Goal: Task Accomplishment & Management: Manage account settings

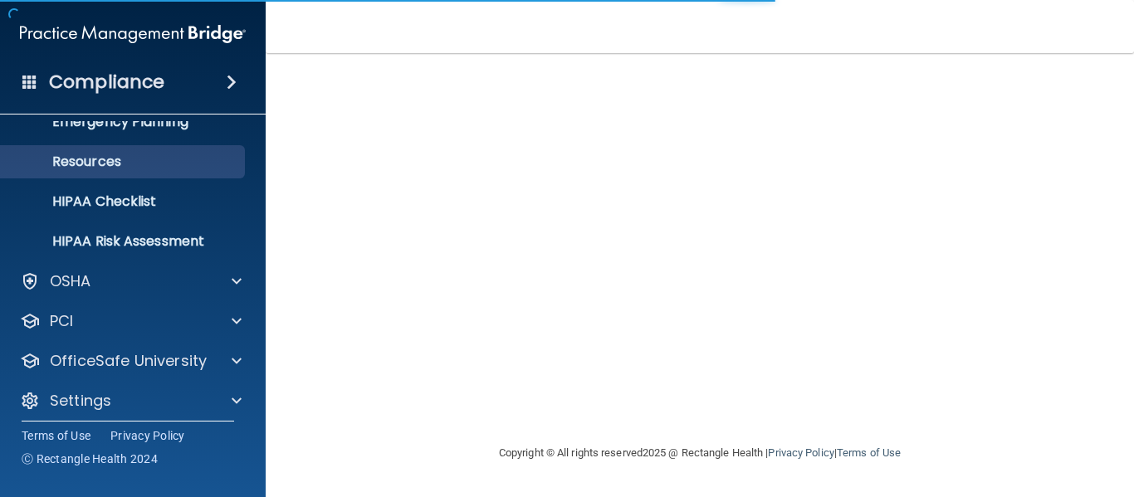
scroll to position [192, 0]
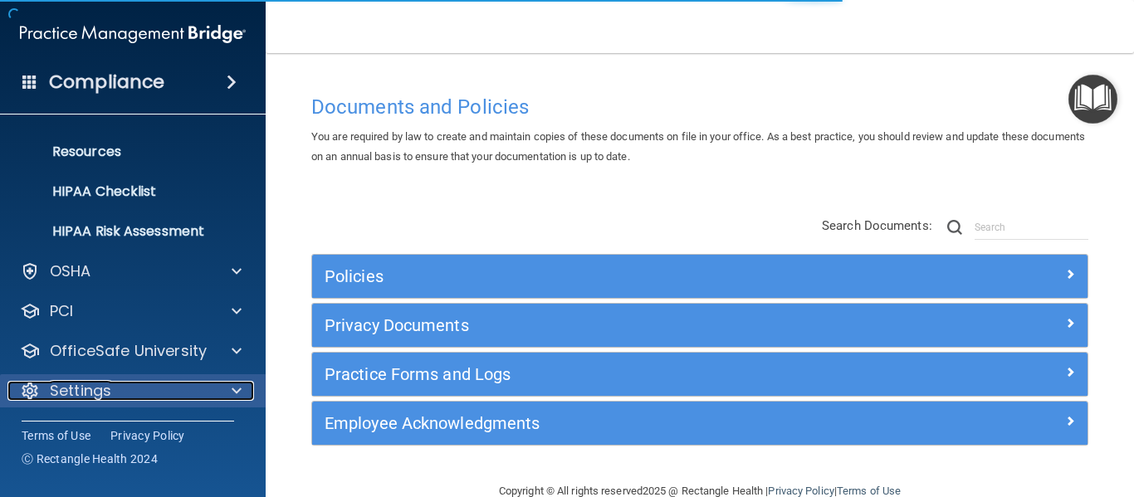
click at [93, 393] on p "Settings" at bounding box center [80, 391] width 61 height 20
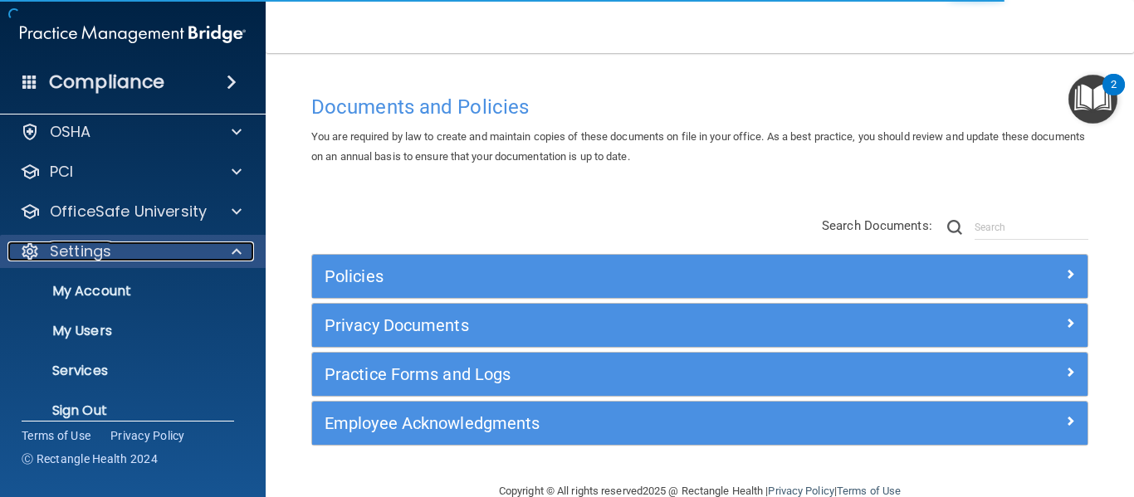
scroll to position [350, 0]
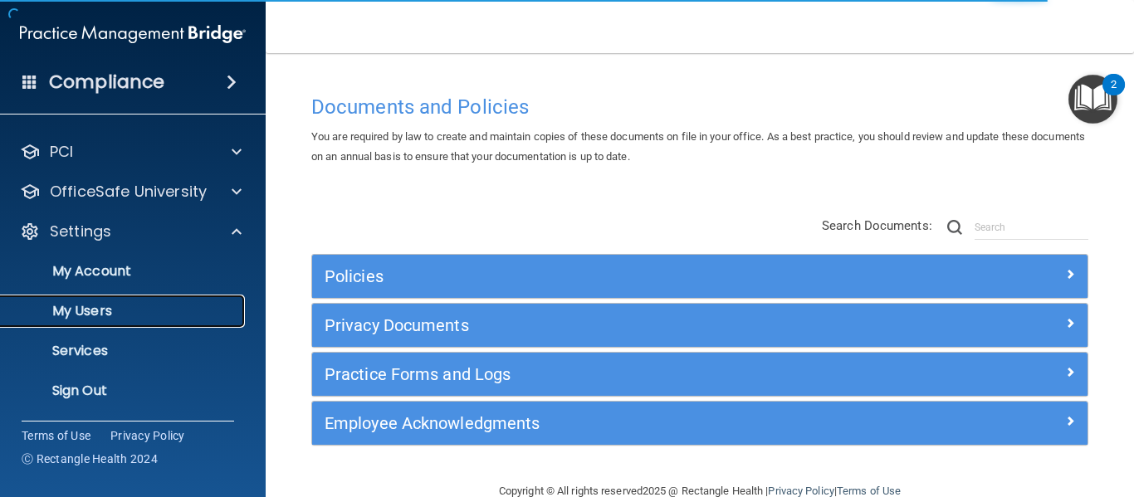
click at [73, 314] on p "My Users" at bounding box center [124, 311] width 227 height 17
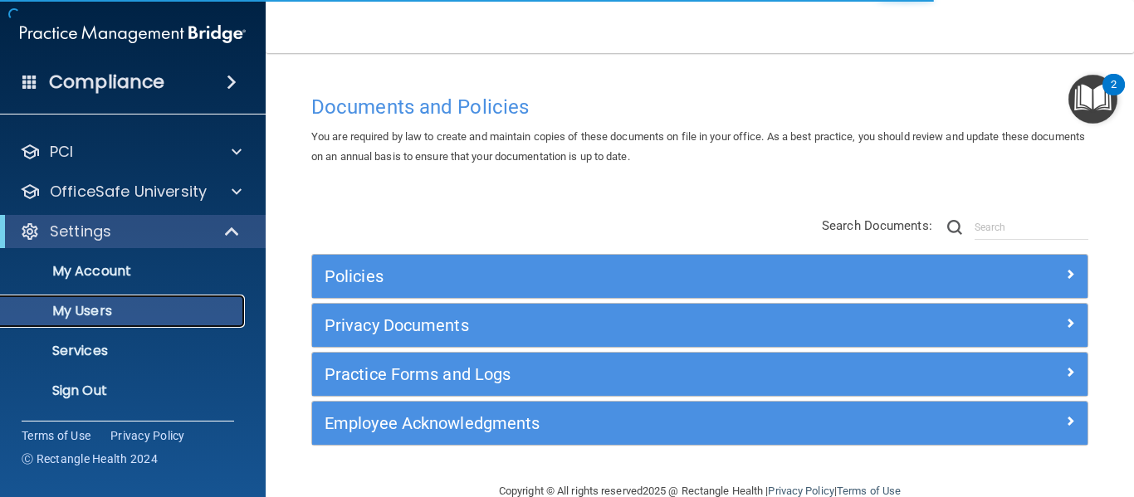
scroll to position [71, 0]
select select "20"
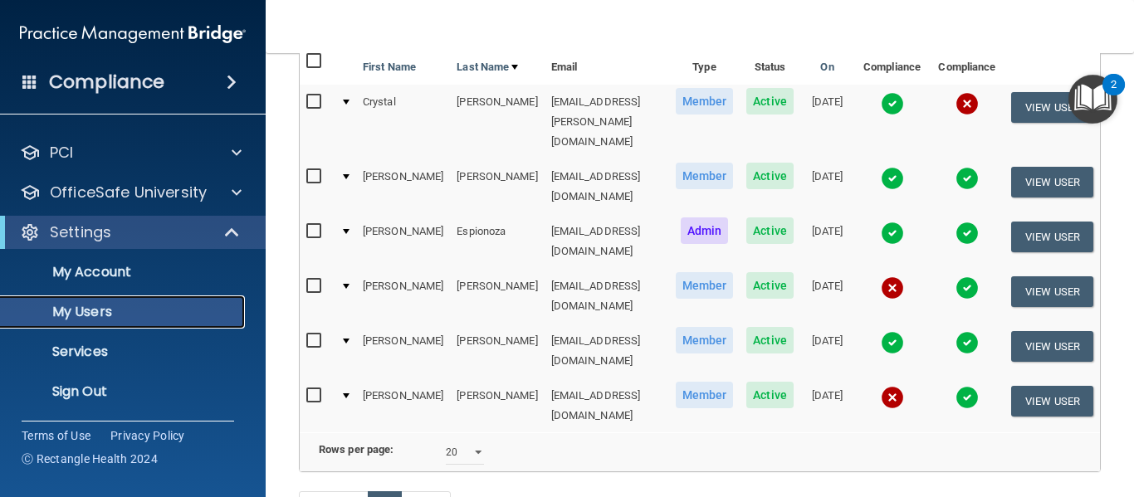
scroll to position [246, 0]
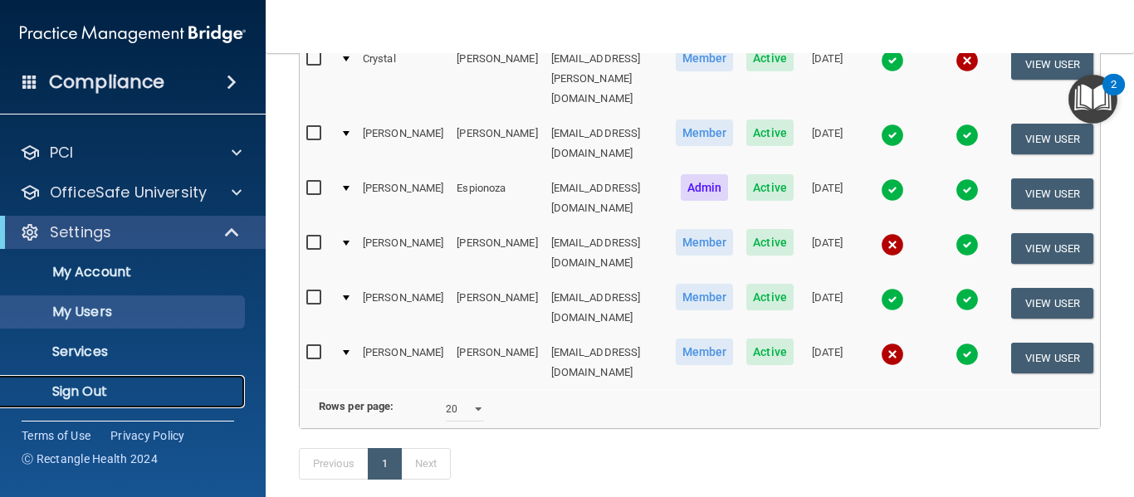
click at [164, 383] on p "Sign Out" at bounding box center [124, 391] width 227 height 17
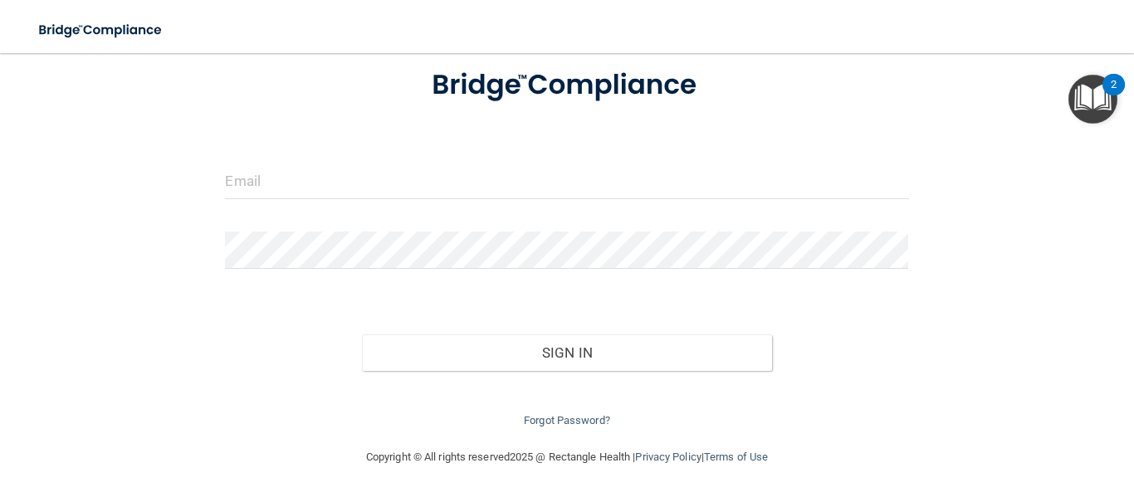
scroll to position [104, 0]
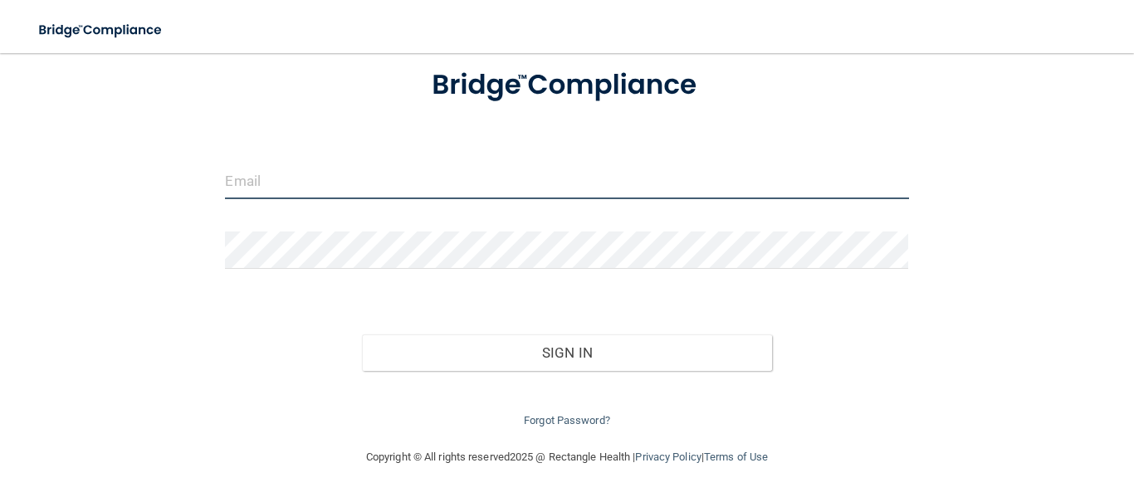
click at [295, 179] on input "email" at bounding box center [566, 180] width 683 height 37
type input "[EMAIL_ADDRESS][DOMAIN_NAME]"
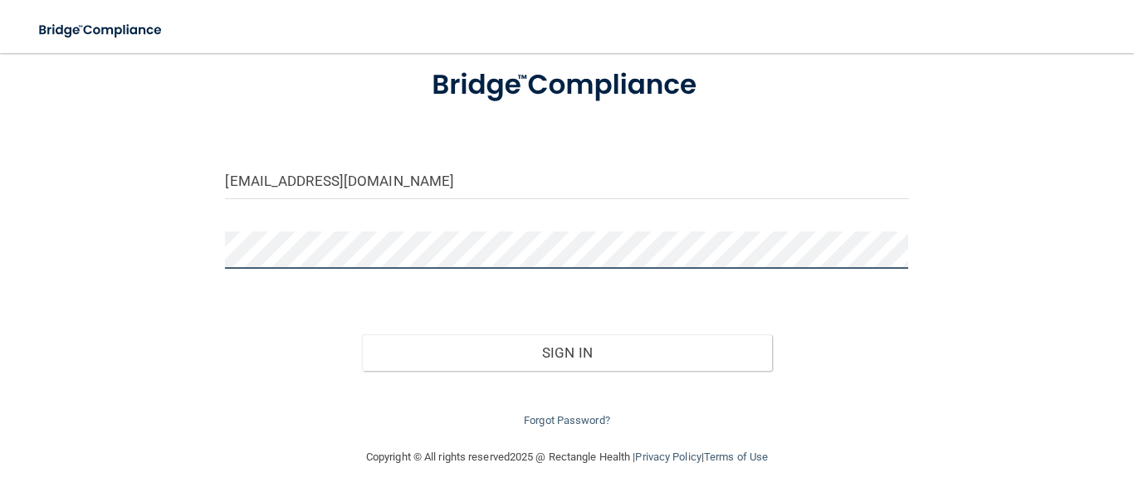
click at [362, 334] on button "Sign In" at bounding box center [567, 352] width 410 height 37
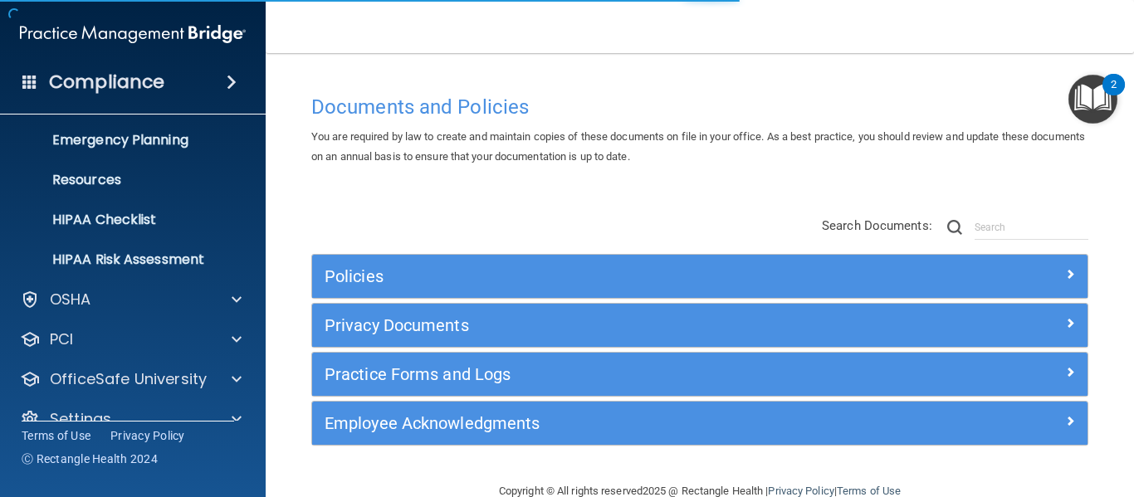
scroll to position [192, 0]
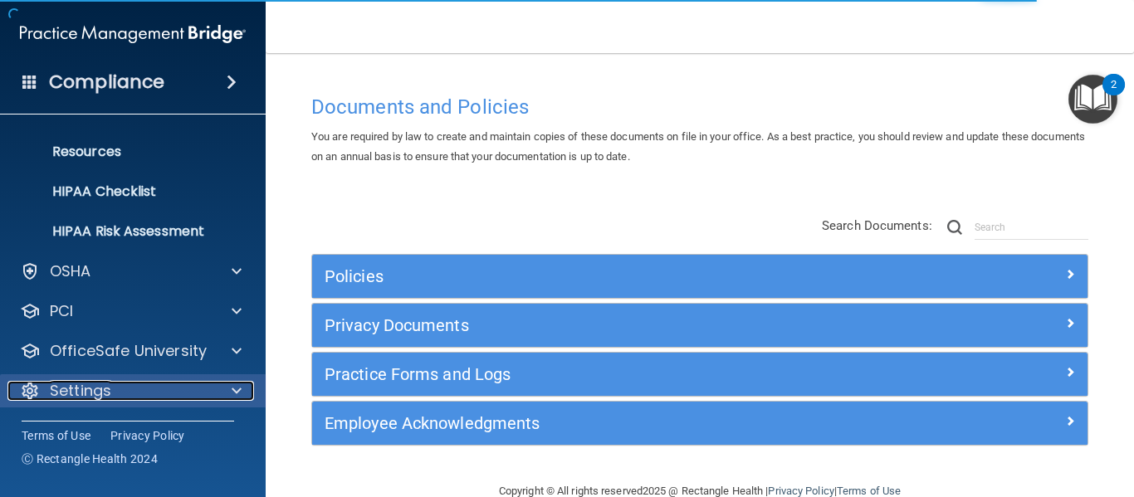
click at [149, 381] on div "Settings" at bounding box center [110, 391] width 206 height 20
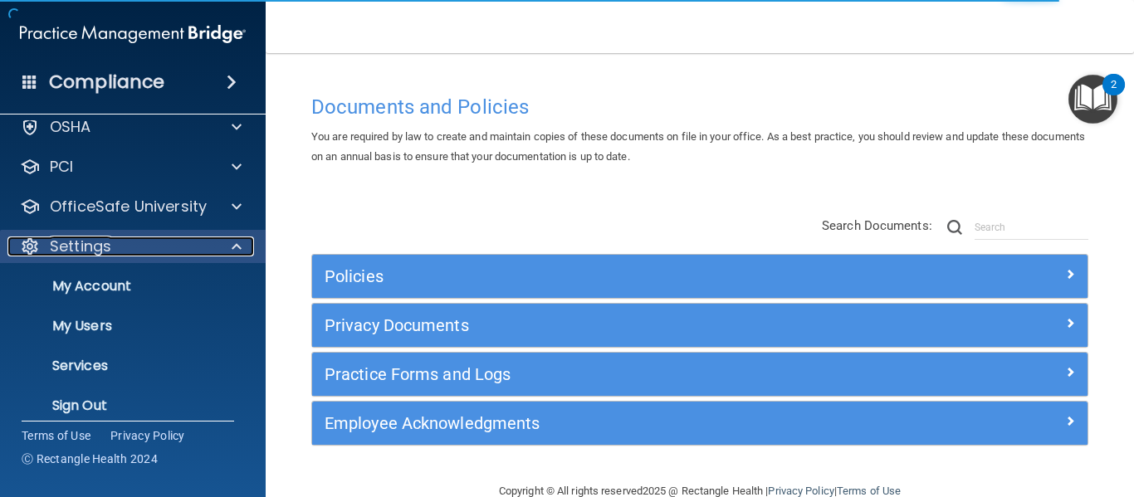
scroll to position [350, 0]
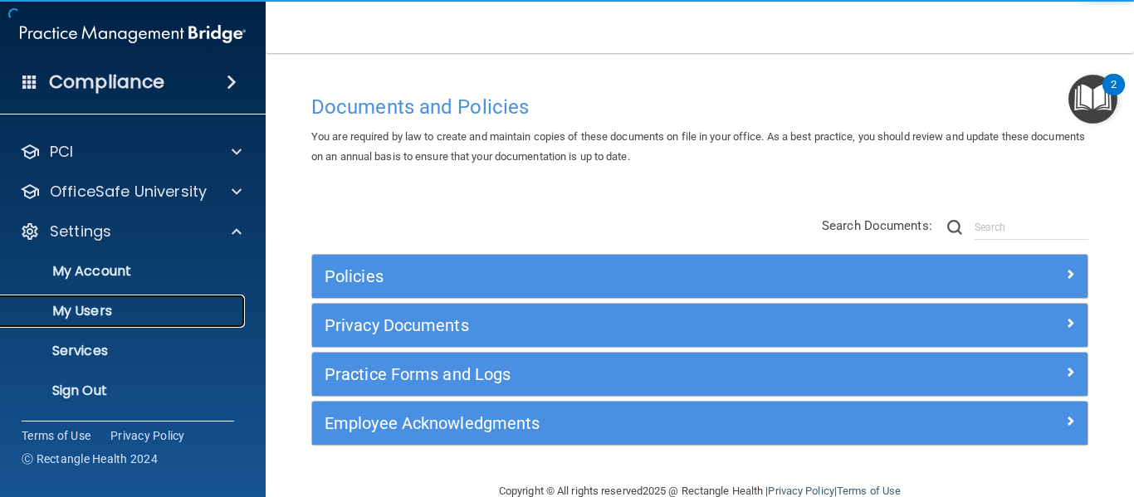
click at [119, 311] on p "My Users" at bounding box center [124, 311] width 227 height 17
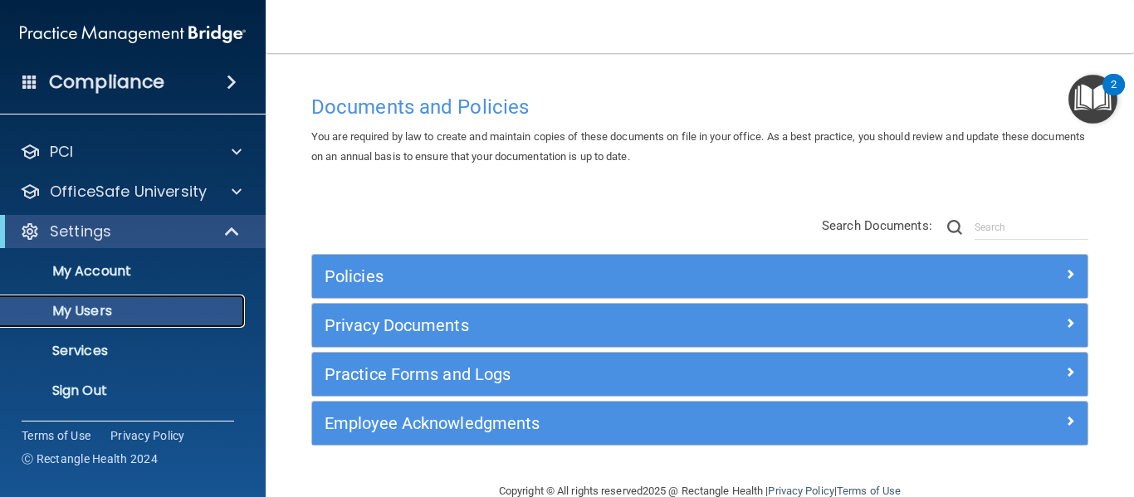
scroll to position [71, 0]
select select "20"
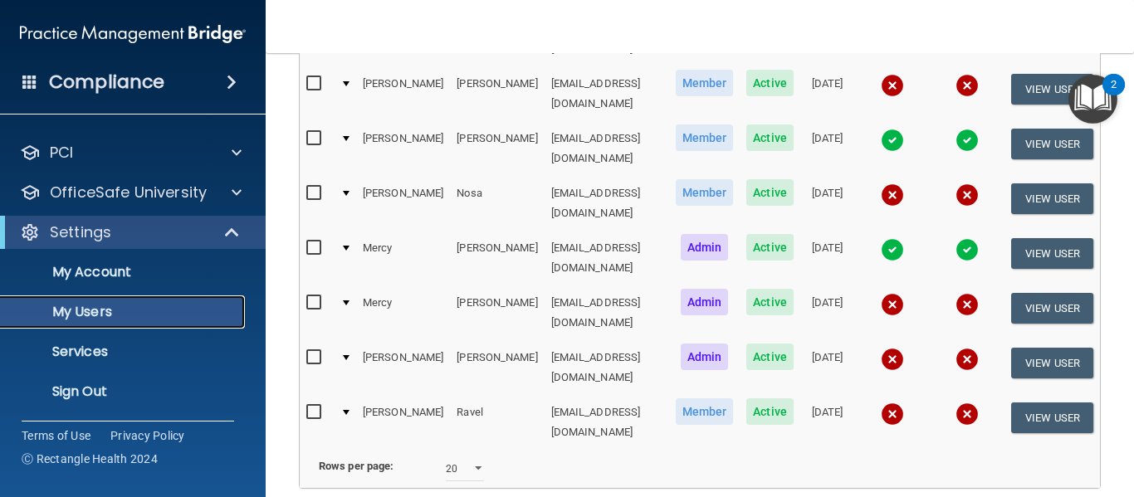
scroll to position [539, 0]
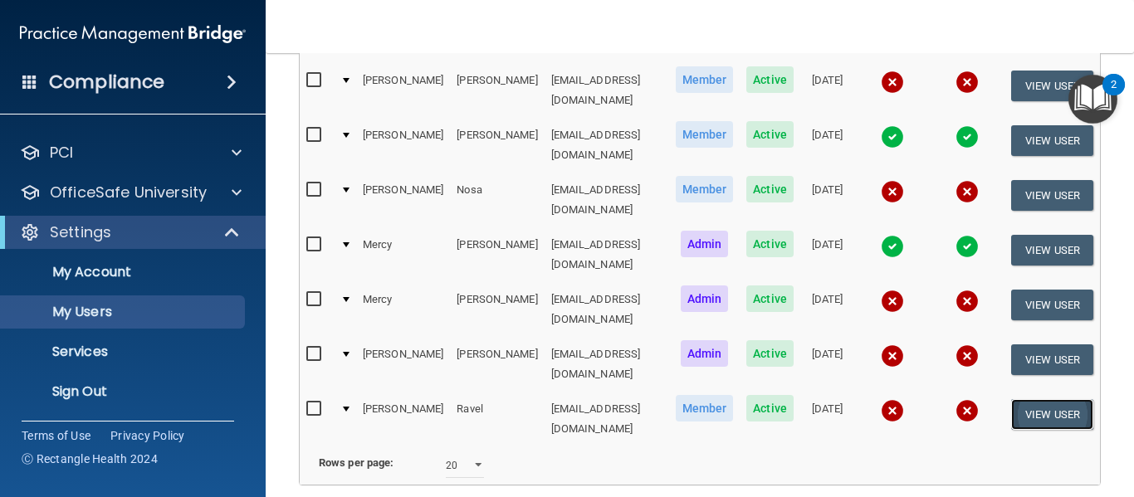
click at [1054, 399] on button "View User" at bounding box center [1052, 414] width 82 height 31
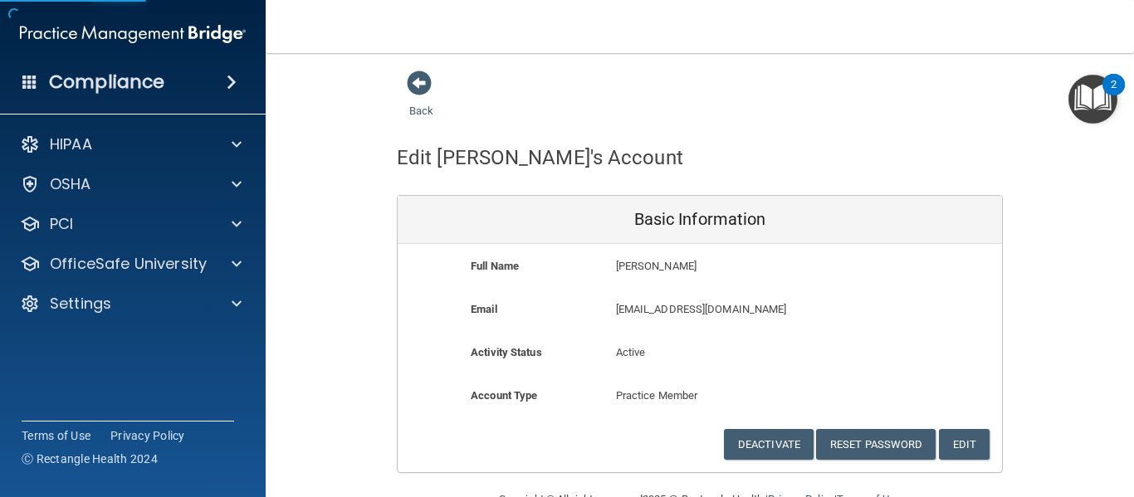
scroll to position [42, 0]
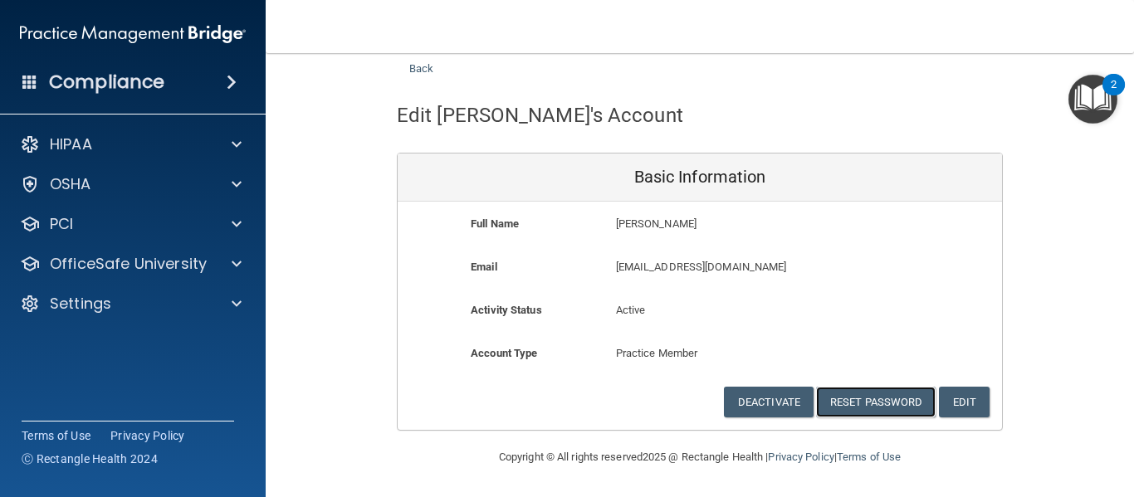
click at [861, 407] on button "Reset Password" at bounding box center [876, 402] width 120 height 31
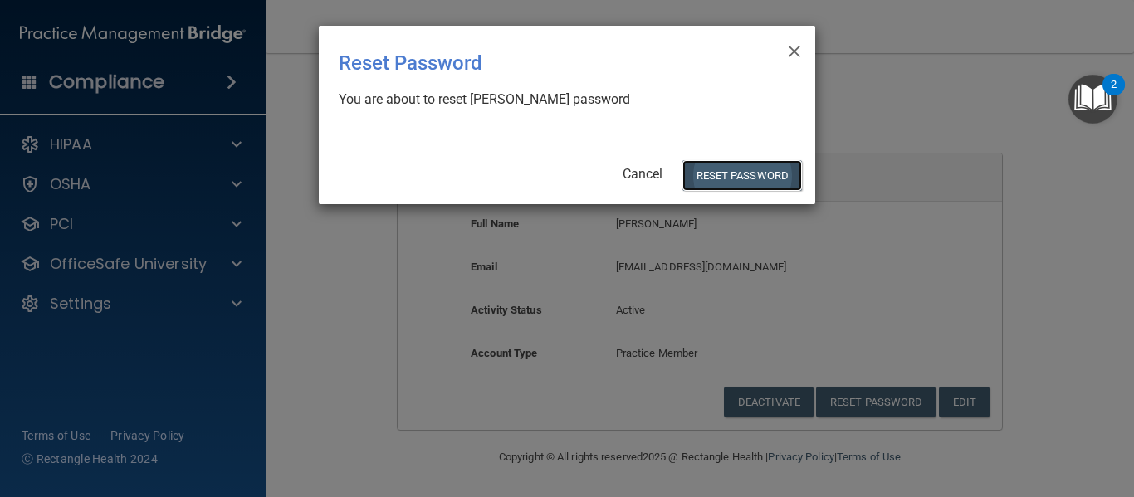
click at [739, 168] on button "Reset Password" at bounding box center [742, 175] width 120 height 31
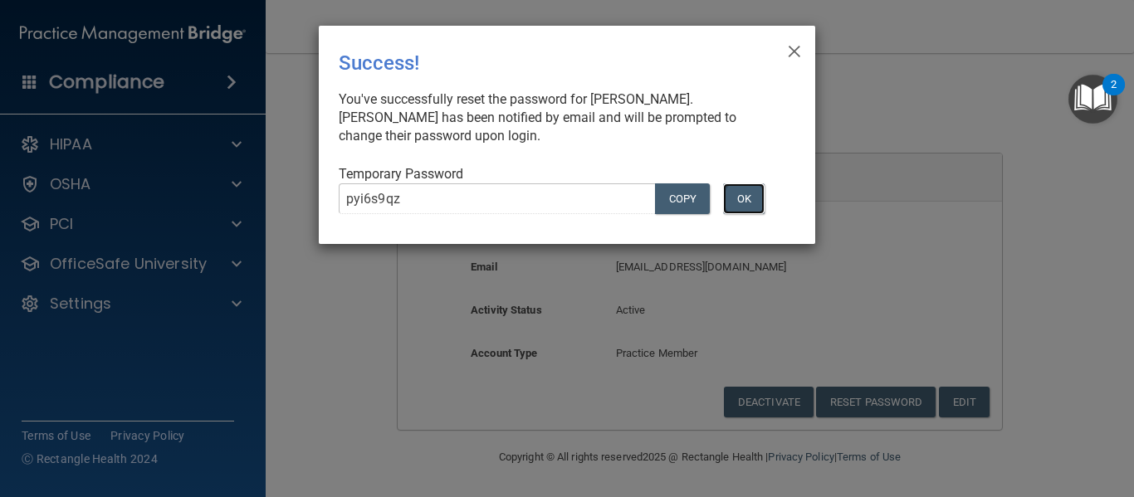
click at [742, 191] on button "OK" at bounding box center [743, 198] width 41 height 31
